Goal: Task Accomplishment & Management: Manage account settings

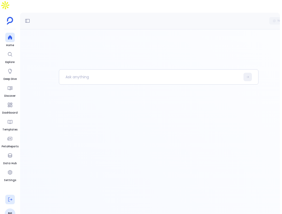
click at [9, 195] on button at bounding box center [9, 199] width 9 height 9
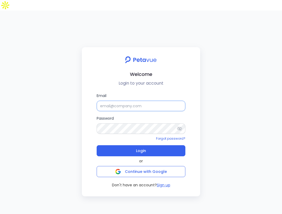
click at [114, 101] on input "Email" at bounding box center [141, 106] width 89 height 11
type input "[EMAIL_ADDRESS][DOMAIN_NAME]"
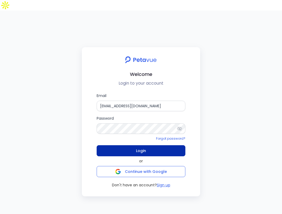
click at [147, 145] on button "Login" at bounding box center [141, 150] width 89 height 11
